Goal: Navigation & Orientation: Go to known website

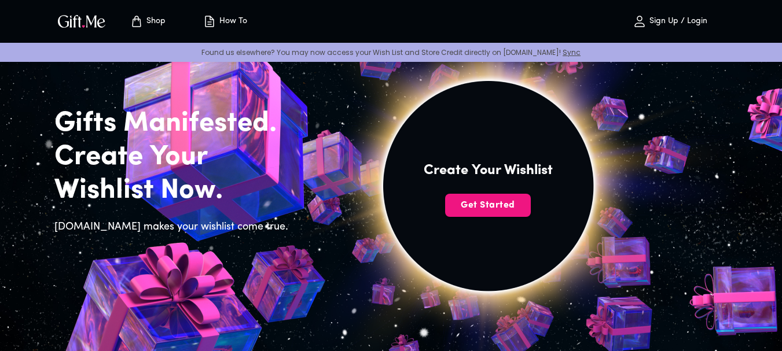
scroll to position [116, 0]
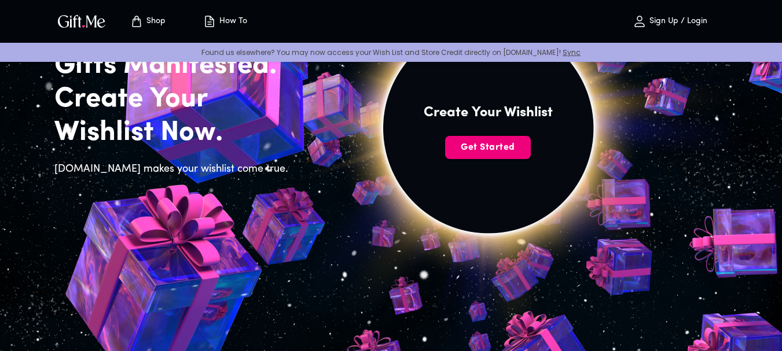
click at [468, 144] on span "Get Started" at bounding box center [488, 147] width 86 height 13
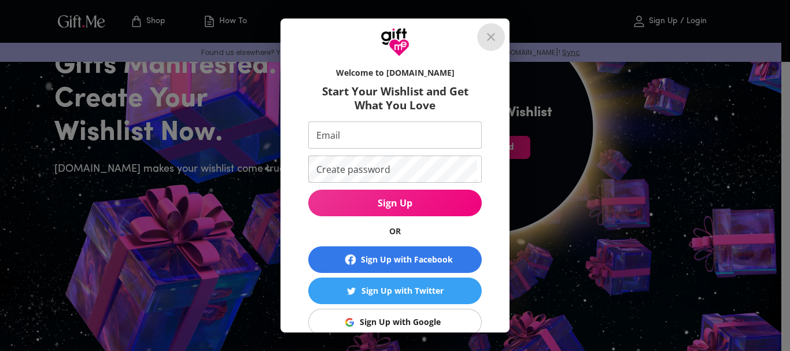
click at [495, 36] on icon "close" at bounding box center [491, 37] width 8 height 8
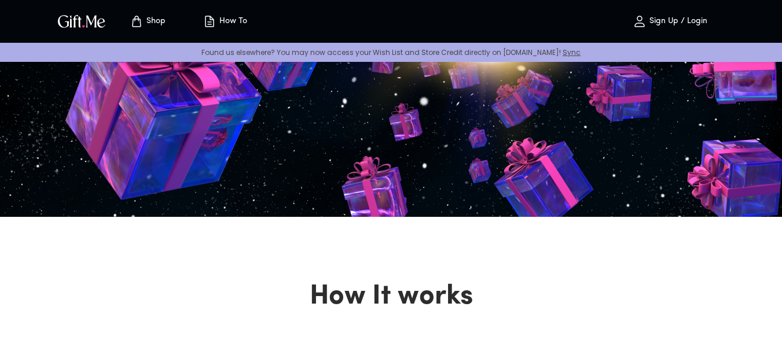
scroll to position [231, 0]
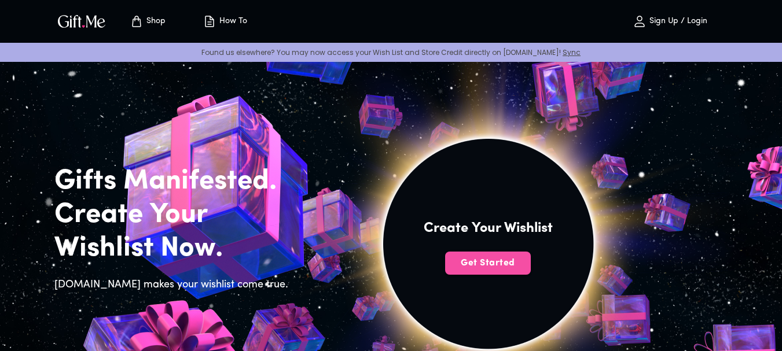
click at [468, 257] on span "Get Started" at bounding box center [488, 263] width 86 height 13
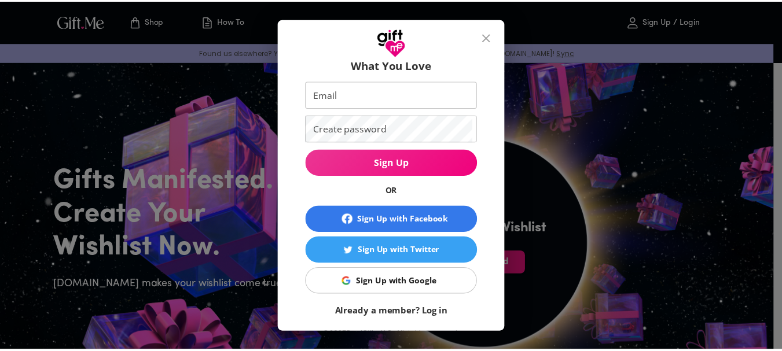
scroll to position [54, 0]
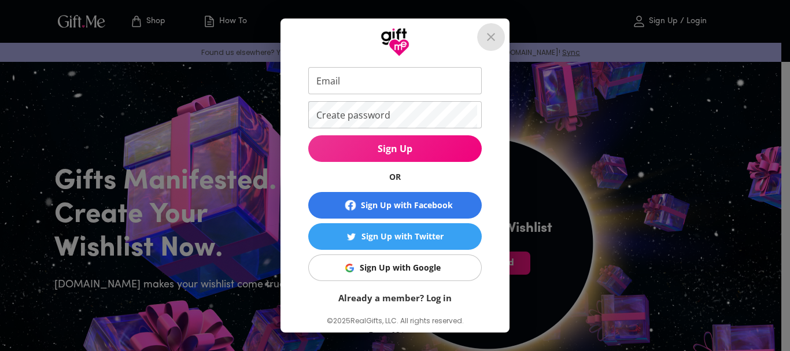
click at [496, 37] on icon "close" at bounding box center [491, 37] width 14 height 14
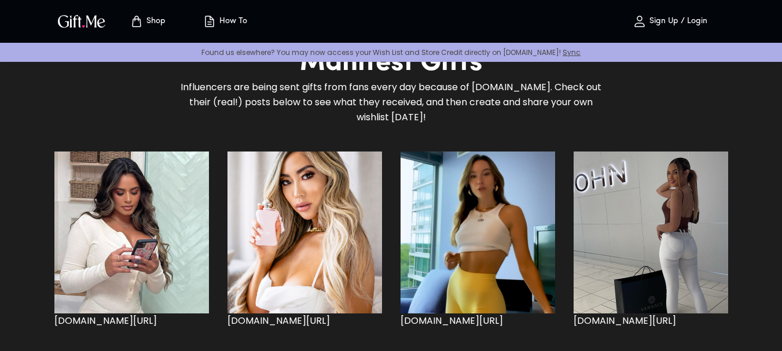
scroll to position [984, 0]
